Goal: Download file/media

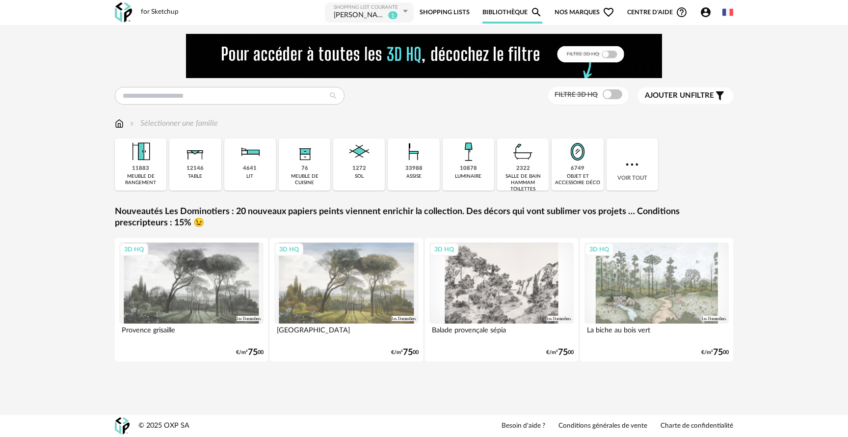
click at [704, 10] on icon "Account Circle icon" at bounding box center [705, 12] width 10 height 10
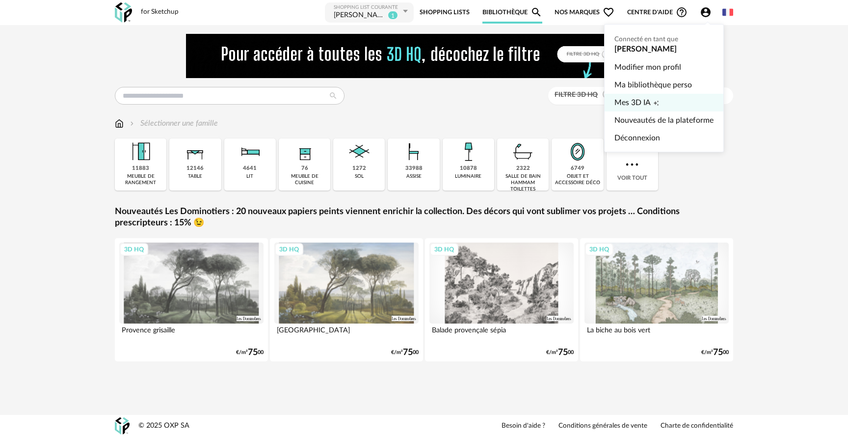
click at [663, 97] on link "Mes 3D IA Creation icon" at bounding box center [663, 103] width 99 height 18
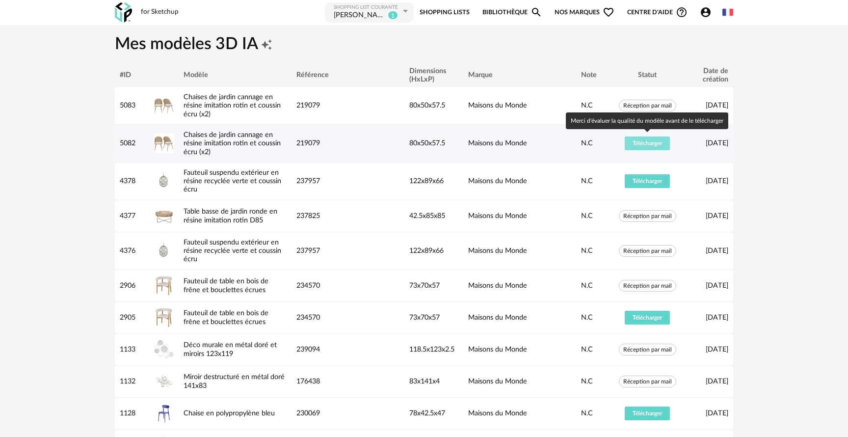
click at [649, 140] on span "Télécharger" at bounding box center [646, 143] width 29 height 6
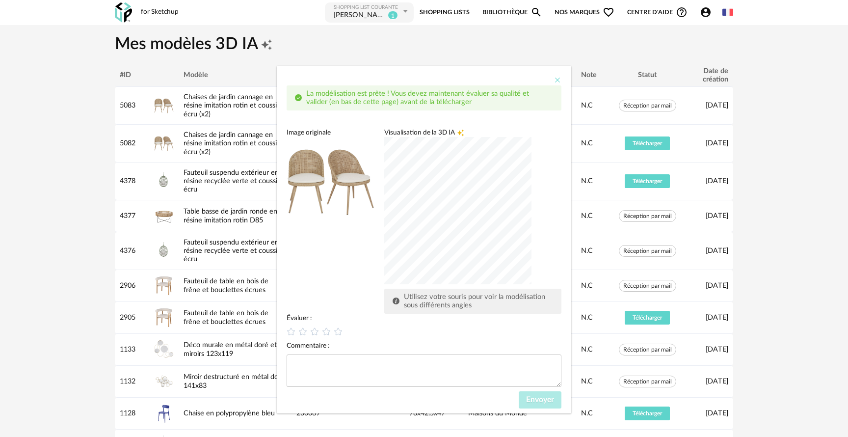
click at [555, 82] on icon "Close" at bounding box center [557, 80] width 8 height 8
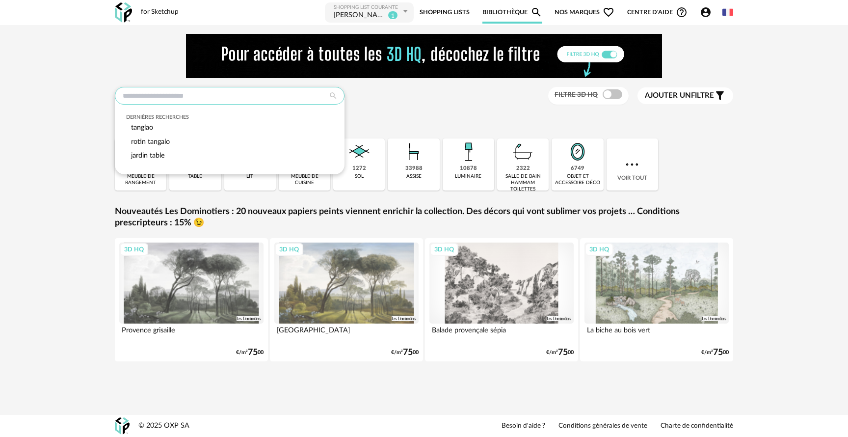
click at [201, 102] on input "text" at bounding box center [230, 96] width 230 height 18
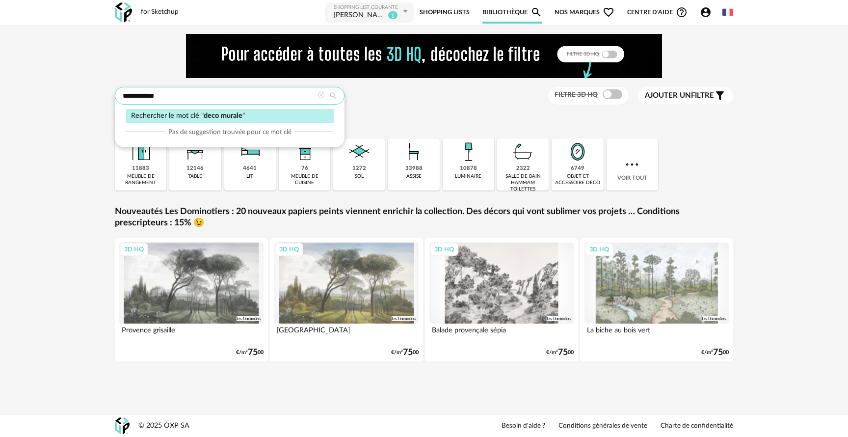
type input "**********"
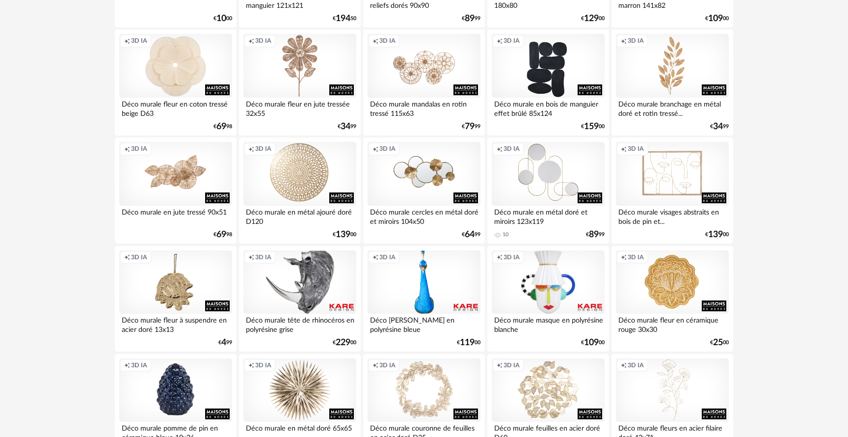
scroll to position [1984, 0]
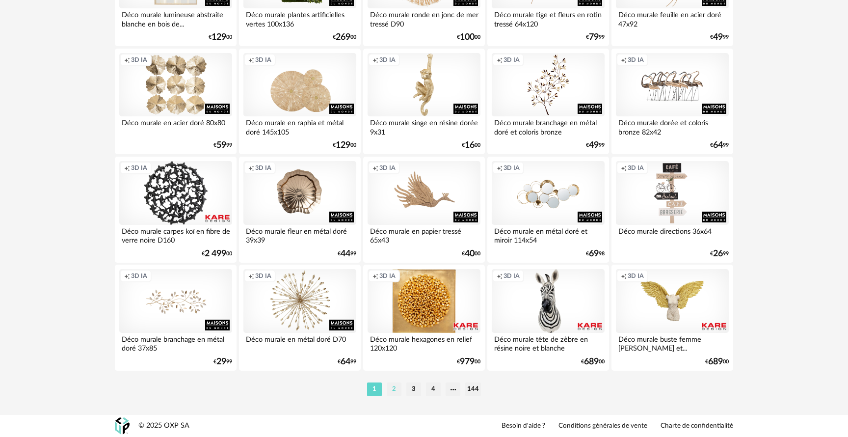
click at [394, 389] on li "2" at bounding box center [394, 389] width 15 height 14
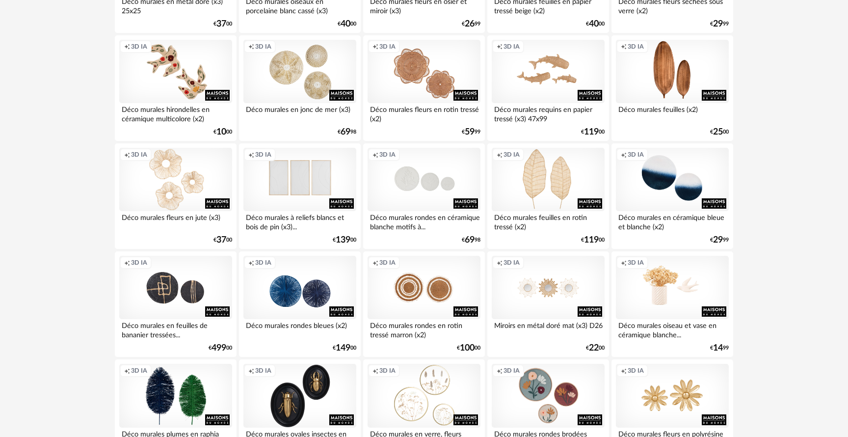
scroll to position [1984, 0]
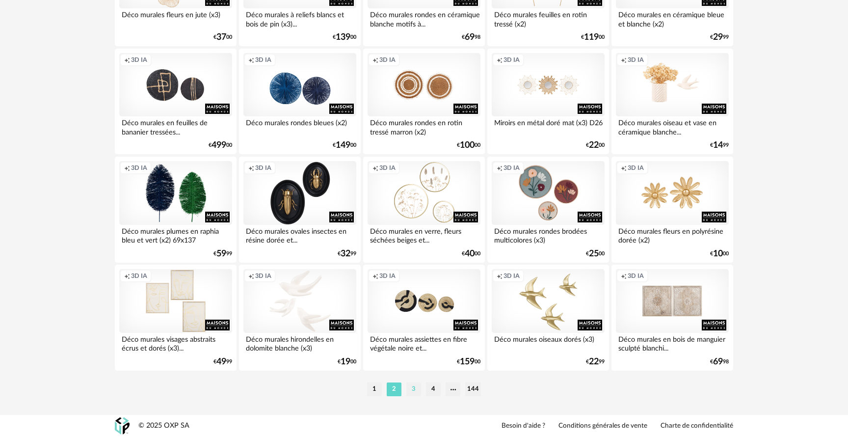
click at [415, 389] on li "3" at bounding box center [413, 389] width 15 height 14
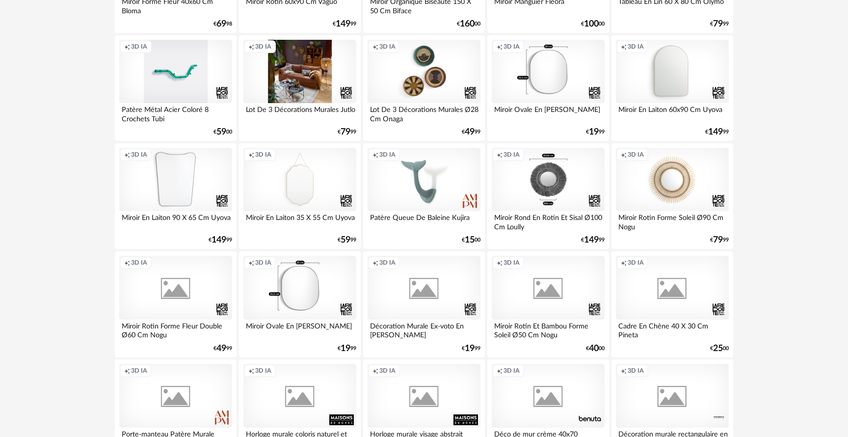
scroll to position [1984, 0]
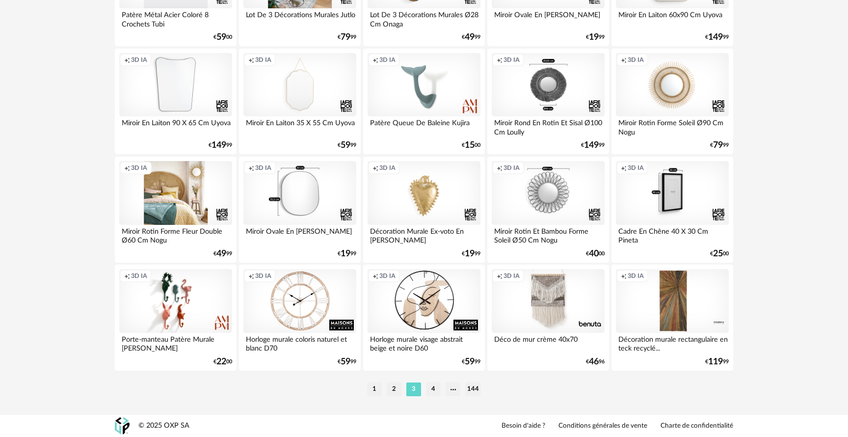
click at [434, 390] on li "4" at bounding box center [433, 389] width 15 height 14
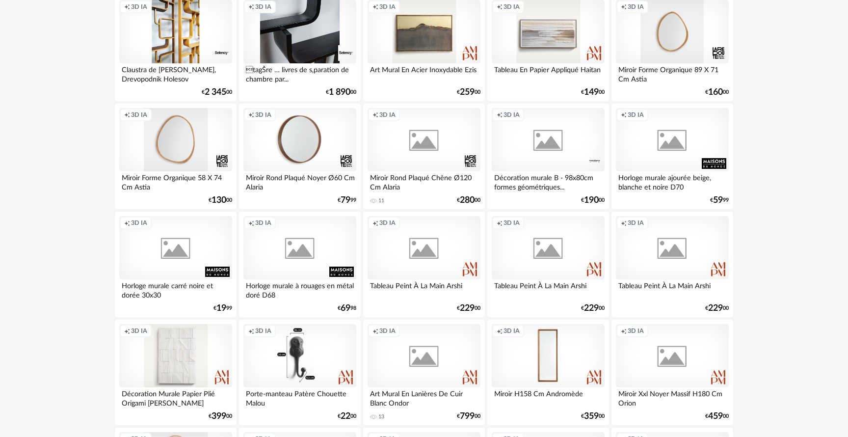
scroll to position [1984, 0]
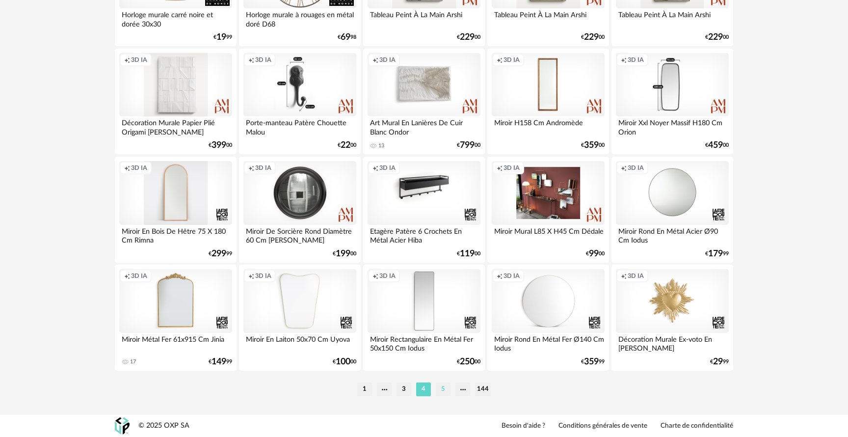
click at [439, 390] on li "5" at bounding box center [443, 389] width 15 height 14
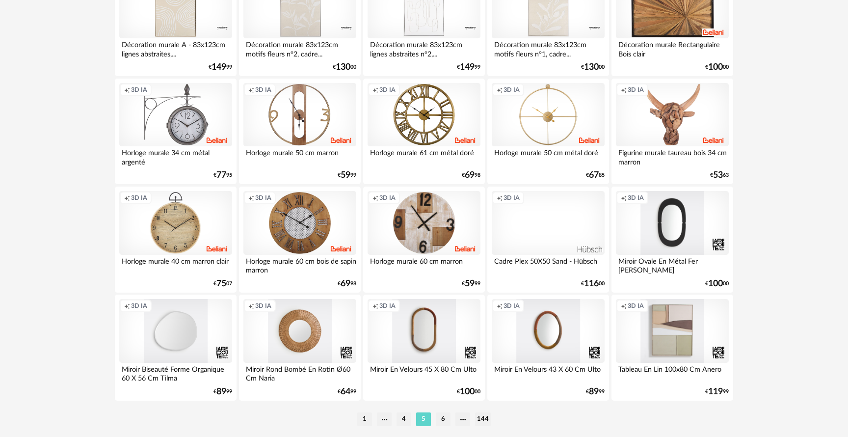
scroll to position [1984, 0]
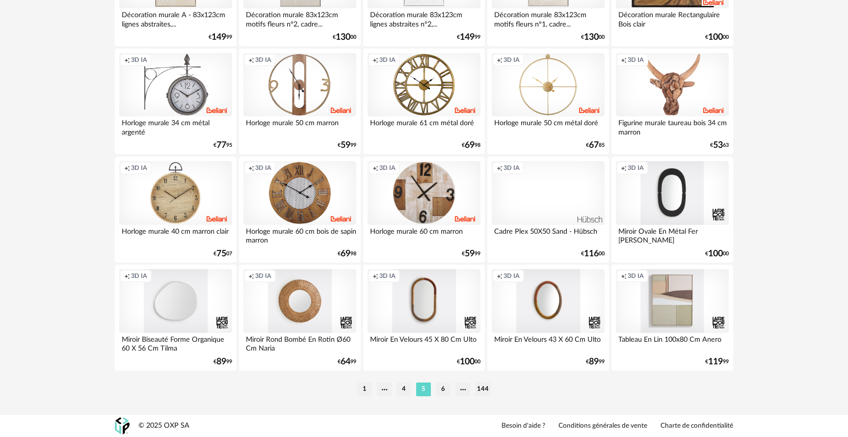
click at [445, 387] on li "6" at bounding box center [443, 389] width 15 height 14
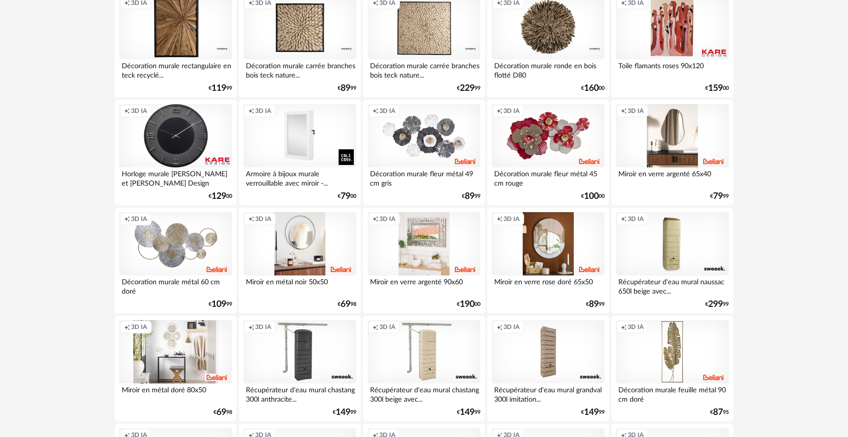
scroll to position [1984, 0]
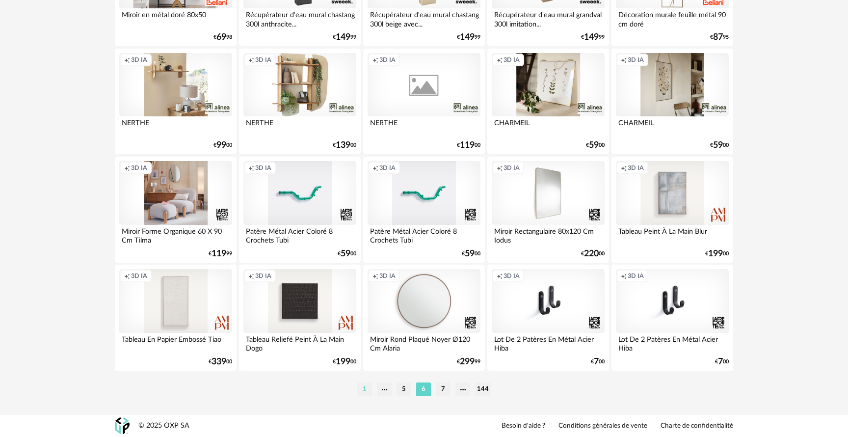
click at [362, 389] on li "1" at bounding box center [364, 389] width 15 height 14
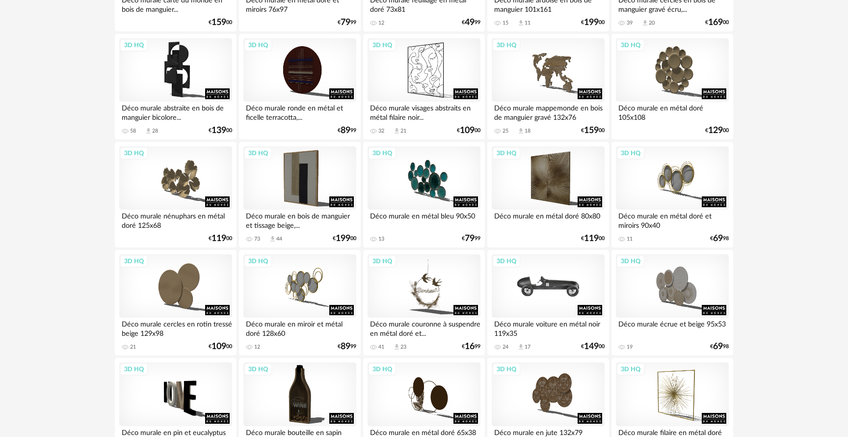
scroll to position [97, 0]
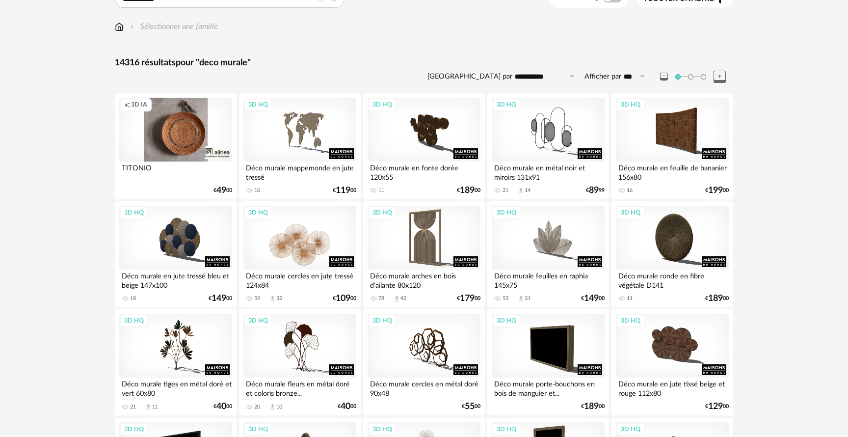
click at [284, 239] on div "3D HQ" at bounding box center [299, 238] width 113 height 64
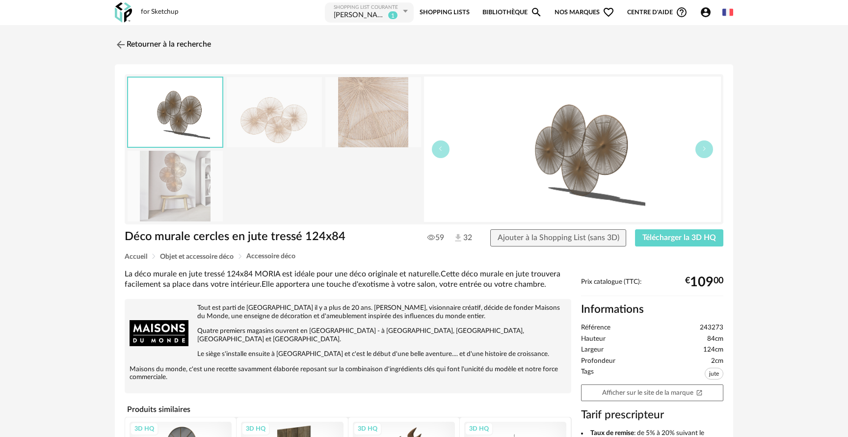
click at [176, 187] on img at bounding box center [175, 186] width 95 height 70
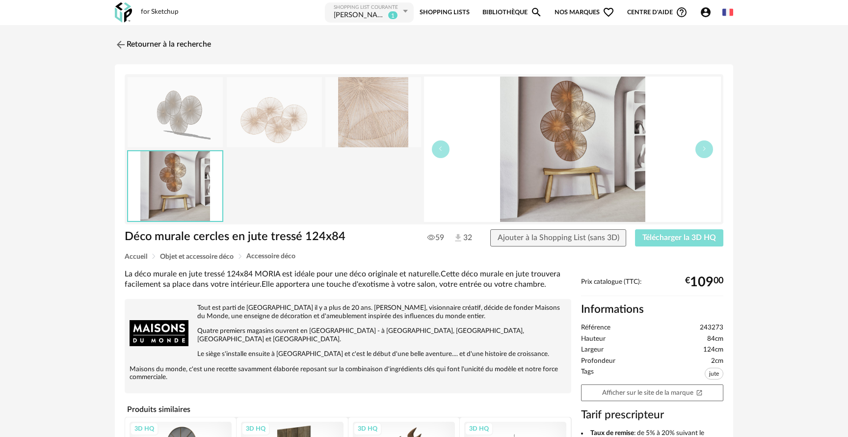
click at [660, 239] on span "Télécharger la 3D HQ" at bounding box center [679, 237] width 74 height 8
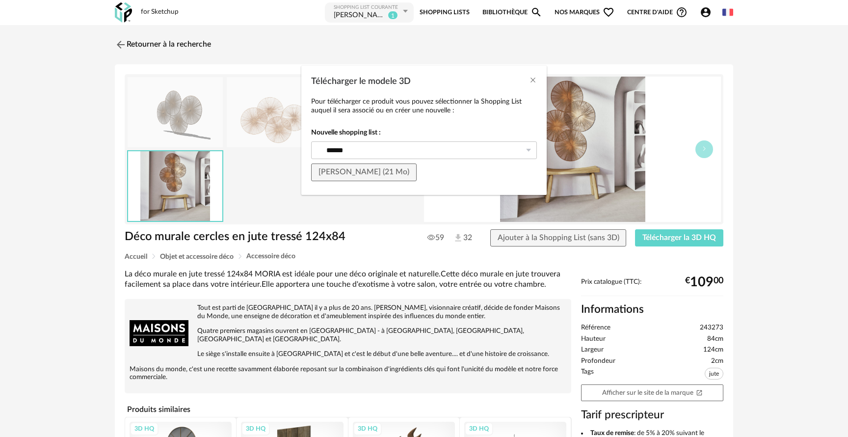
drag, startPoint x: 531, startPoint y: 79, endPoint x: 535, endPoint y: 87, distance: 9.0
click at [531, 79] on icon "Close" at bounding box center [533, 80] width 8 height 8
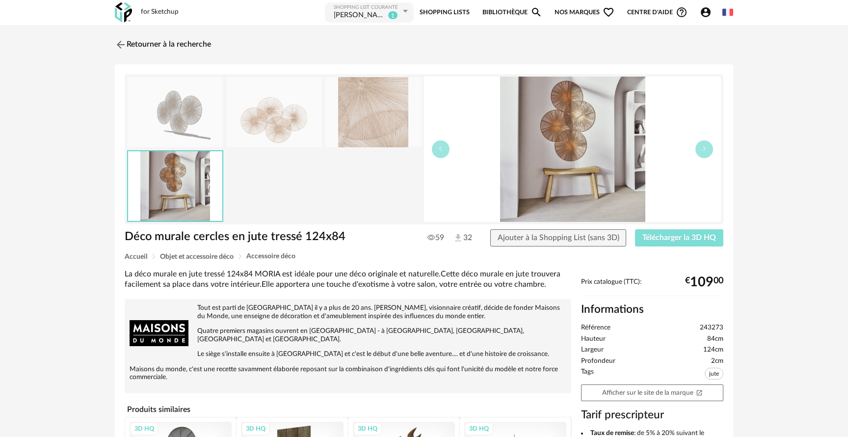
click at [709, 233] on span "Télécharger la 3D HQ" at bounding box center [679, 237] width 74 height 8
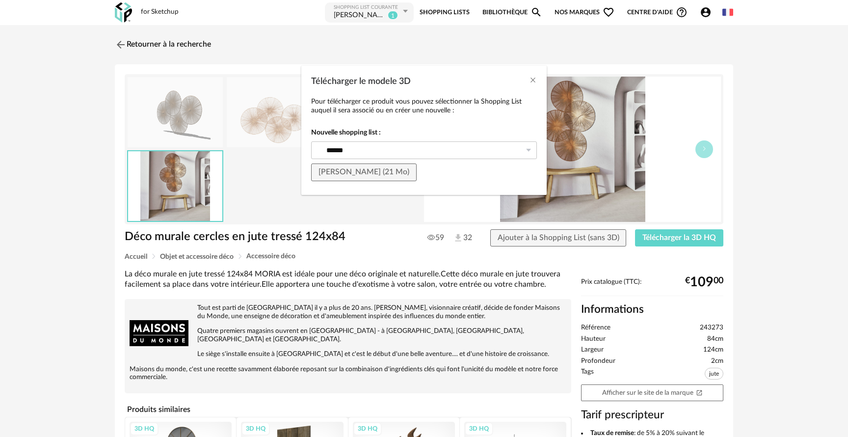
click at [533, 72] on div "Télécharger le modele 3D" at bounding box center [423, 79] width 245 height 26
click at [531, 79] on icon "Close" at bounding box center [533, 80] width 8 height 8
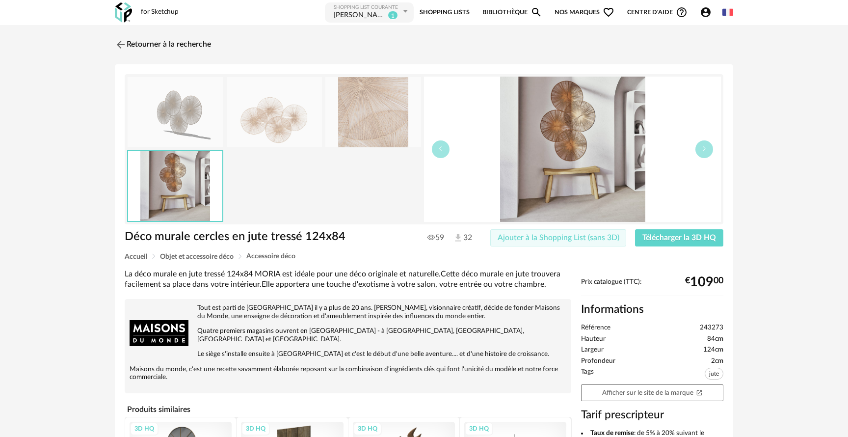
click at [585, 235] on span "Ajouter à la Shopping List (sans 3D)" at bounding box center [558, 237] width 122 height 8
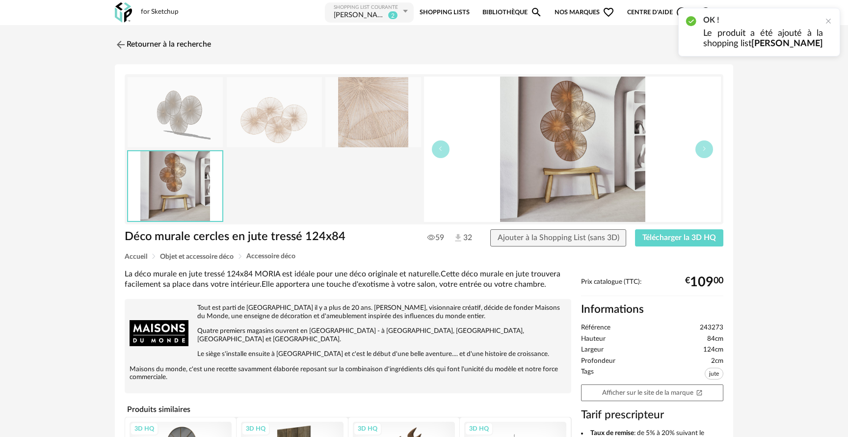
click at [674, 234] on span "Télécharger la 3D HQ" at bounding box center [679, 237] width 74 height 8
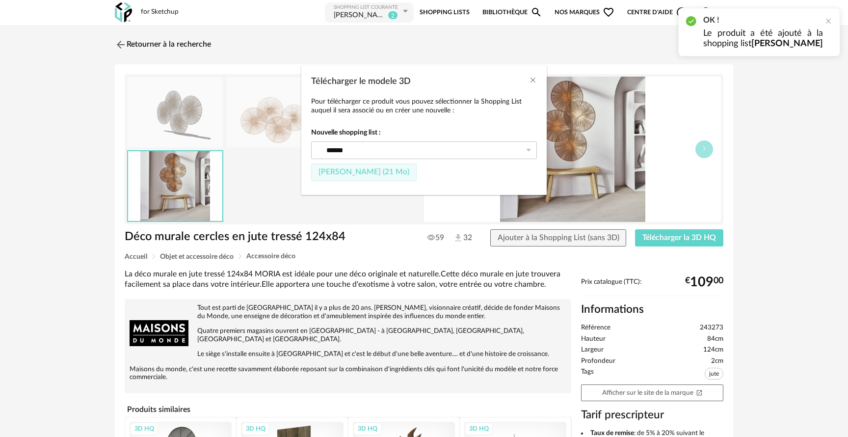
click at [385, 176] on span "[PERSON_NAME] (21 Mo)" at bounding box center [363, 172] width 91 height 8
